Goal: Find specific page/section: Find specific page/section

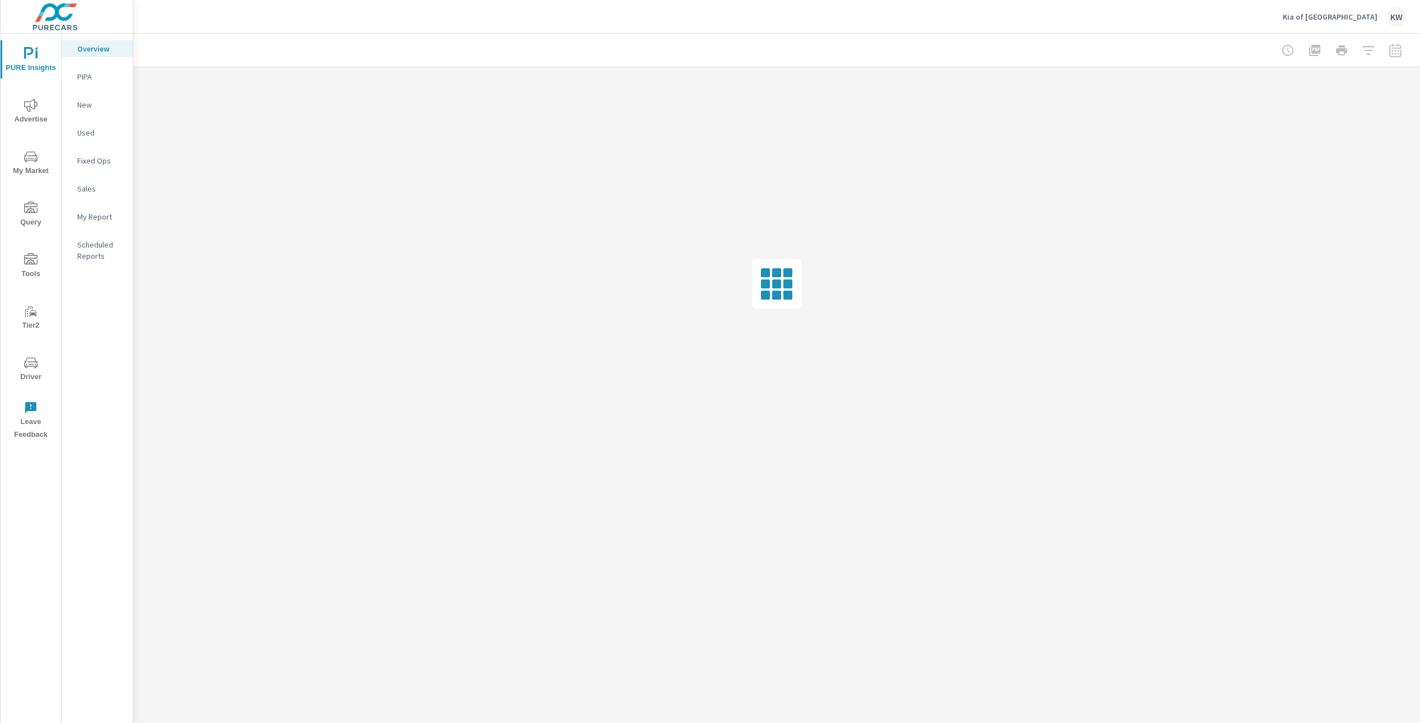
click at [30, 373] on span "Driver" at bounding box center [31, 369] width 54 height 27
click at [29, 376] on span "Driver" at bounding box center [31, 369] width 54 height 27
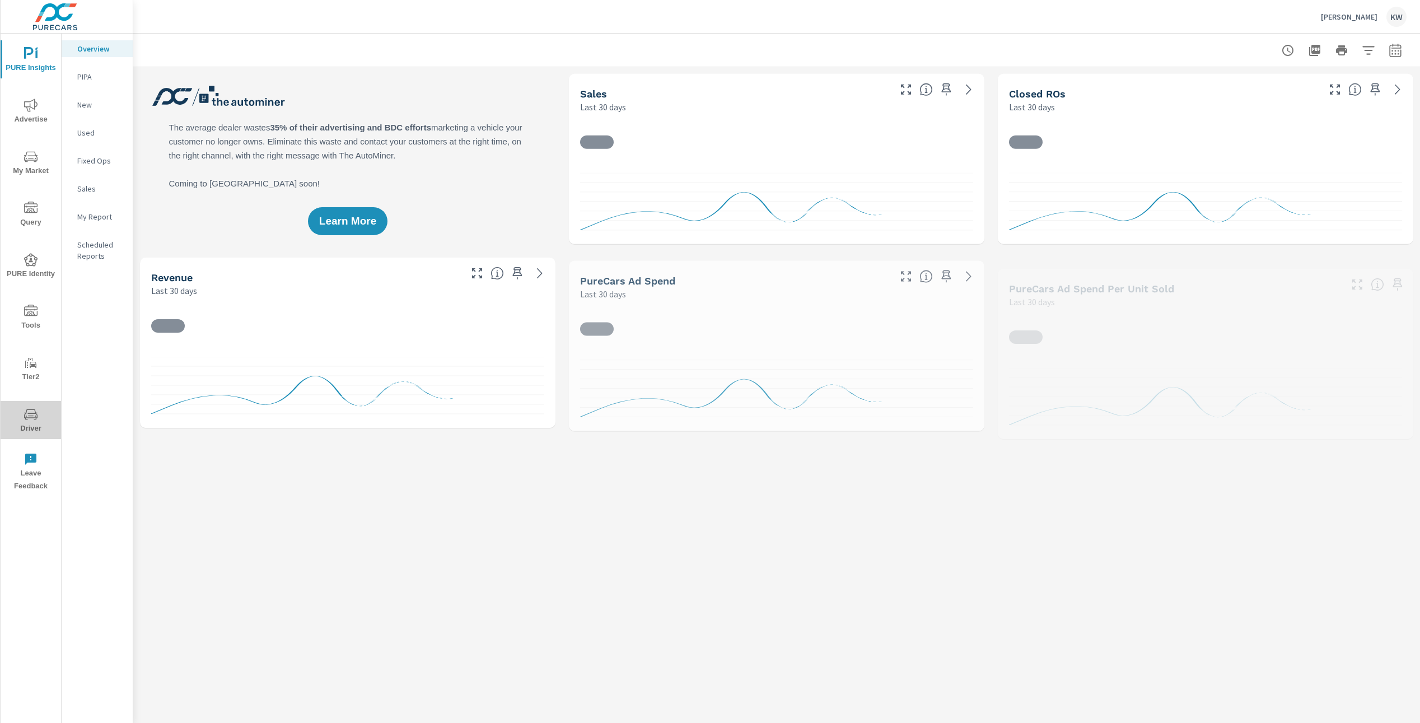
click at [25, 425] on span "Driver" at bounding box center [31, 421] width 54 height 27
